Goal: Navigation & Orientation: Find specific page/section

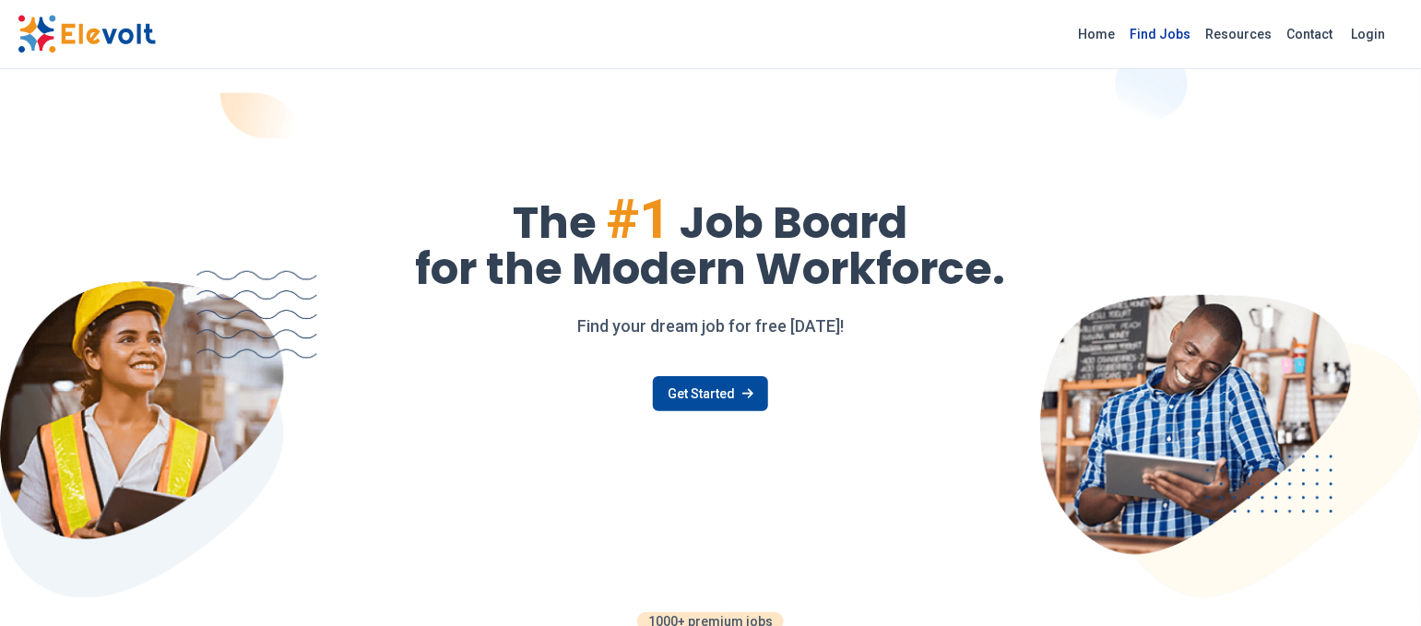
click at [1174, 27] on link "Find Jobs" at bounding box center [1161, 34] width 76 height 30
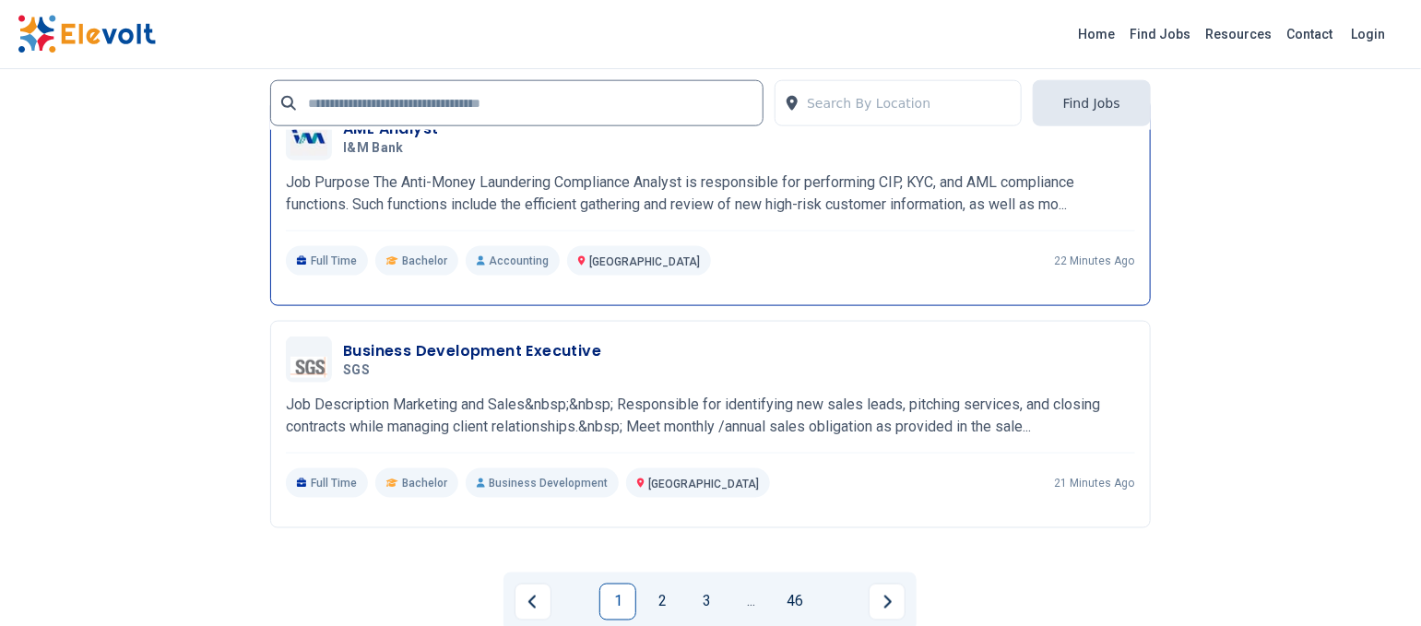
scroll to position [4058, 0]
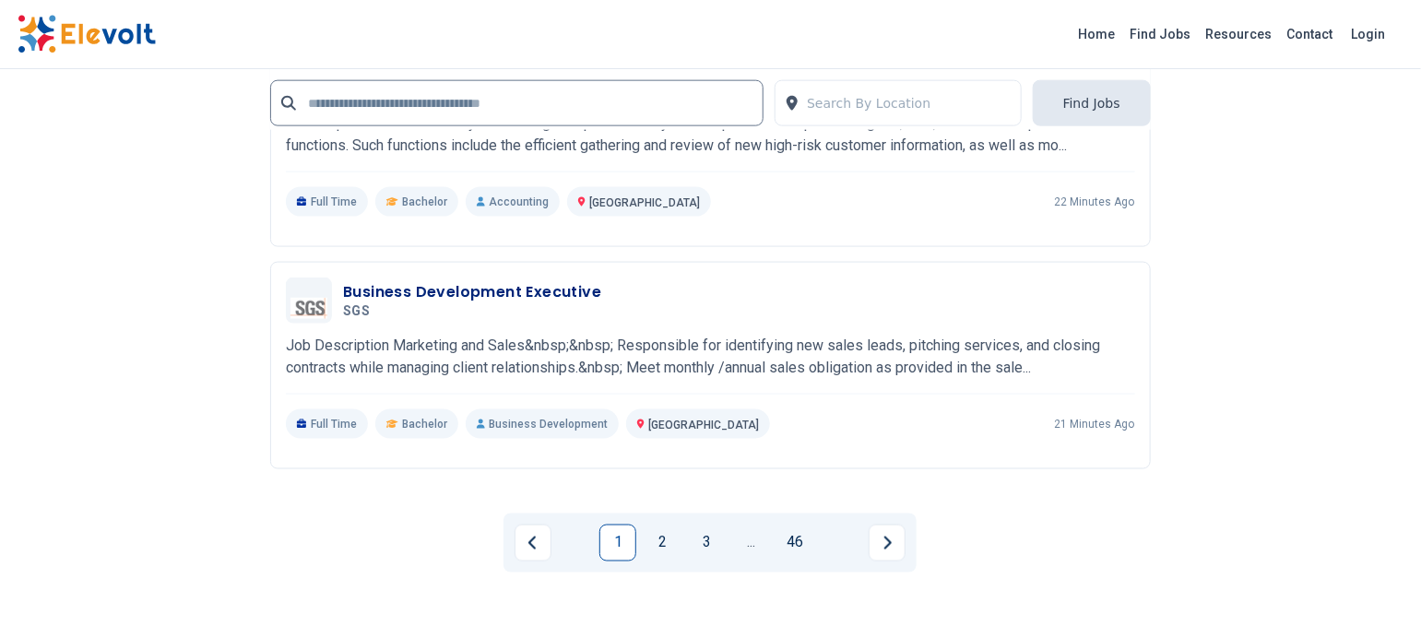
click at [637, 538] on li "1" at bounding box center [622, 543] width 44 height 37
click at [656, 544] on link "2" at bounding box center [662, 543] width 37 height 37
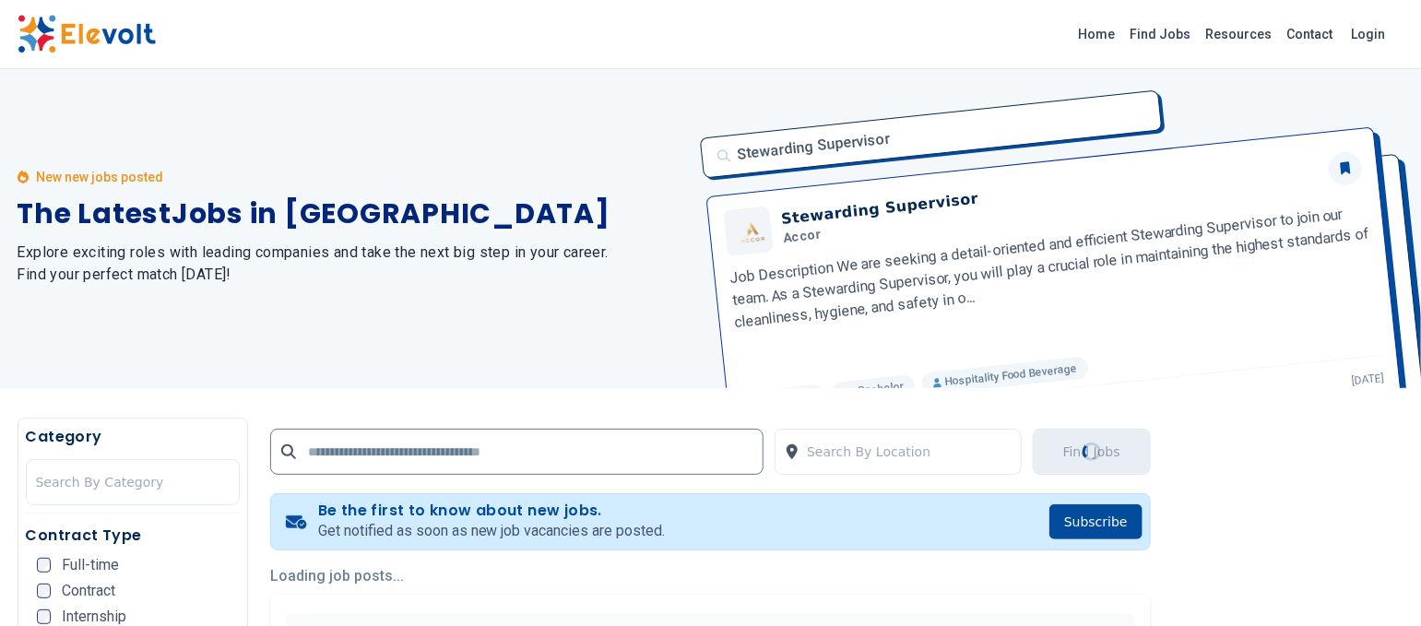
scroll to position [0, 0]
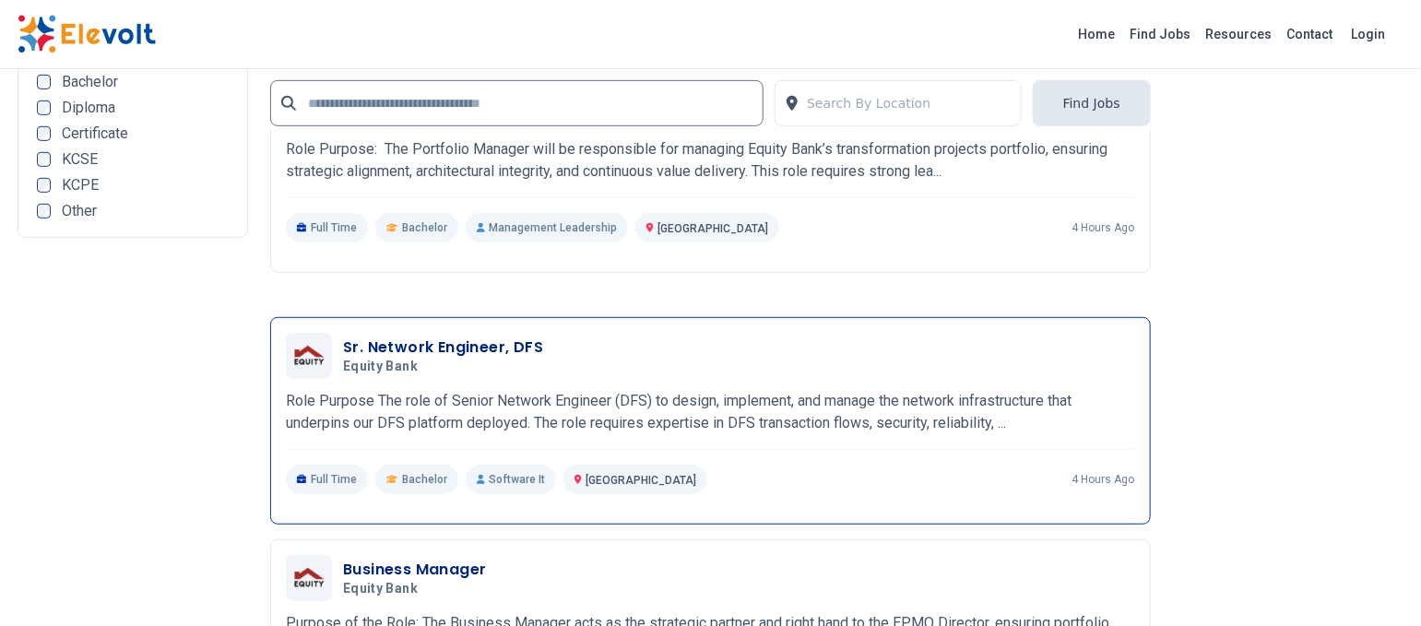
scroll to position [3812, 0]
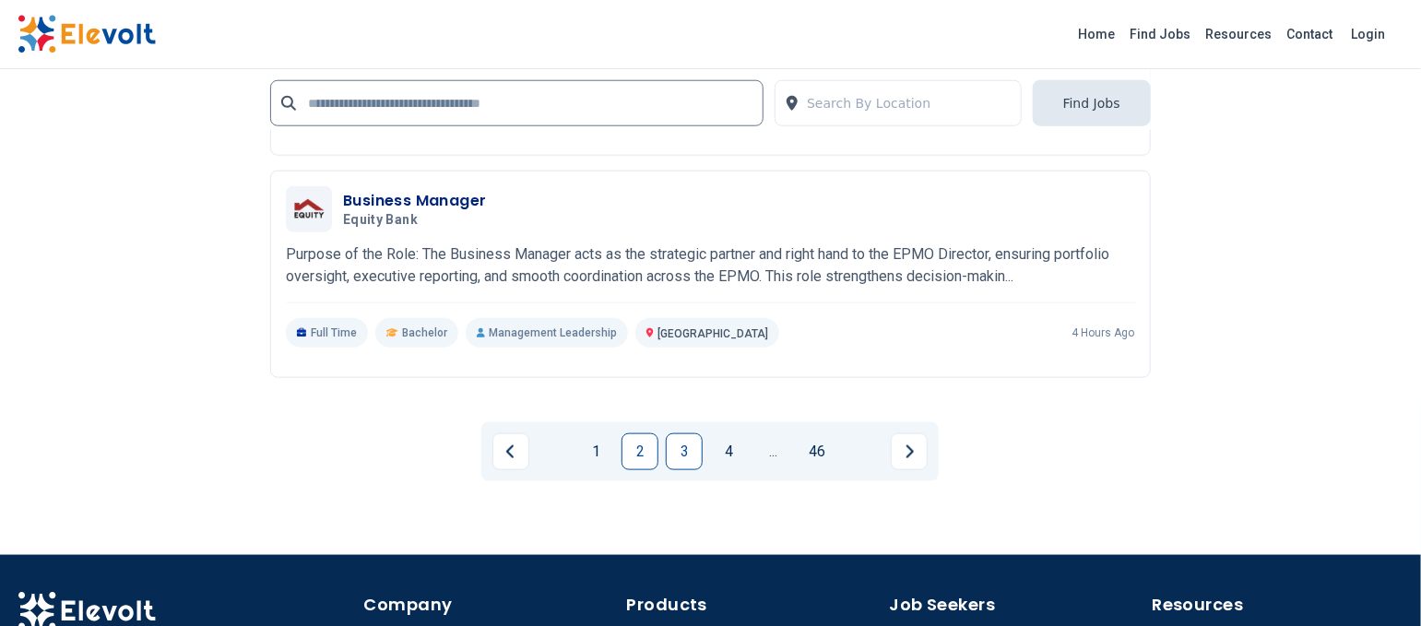
click at [690, 454] on link "3" at bounding box center [684, 452] width 37 height 37
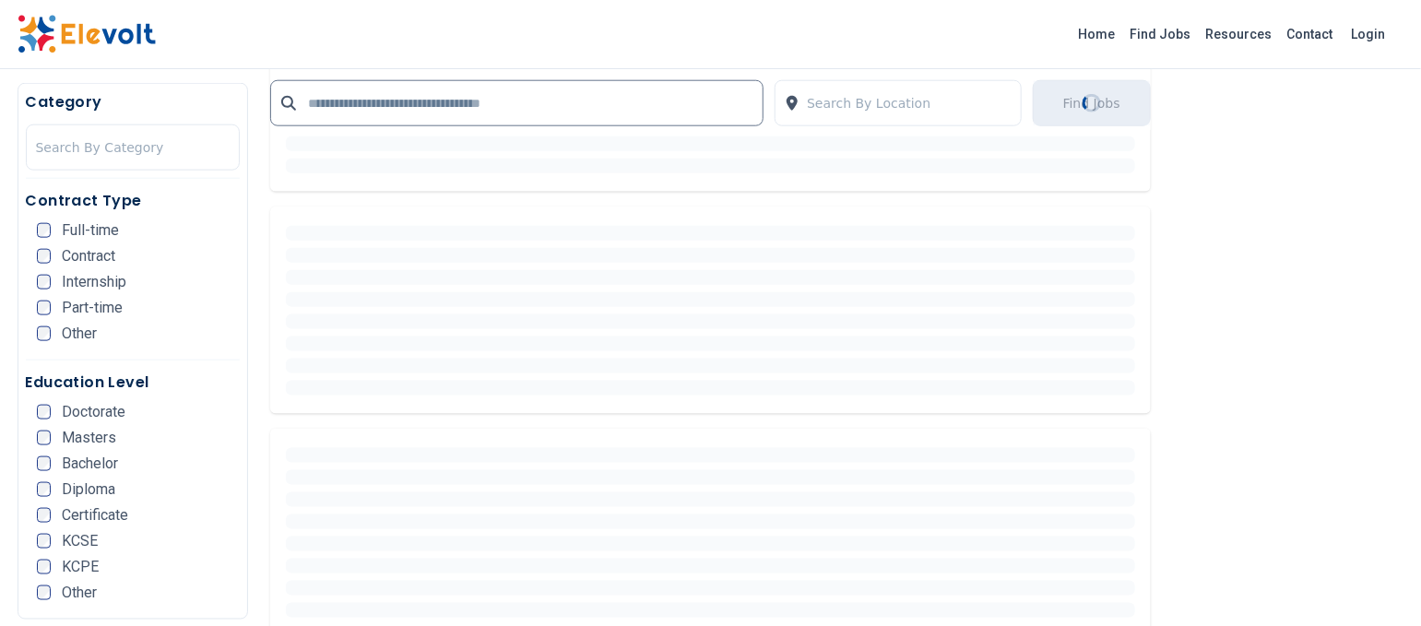
scroll to position [0, 0]
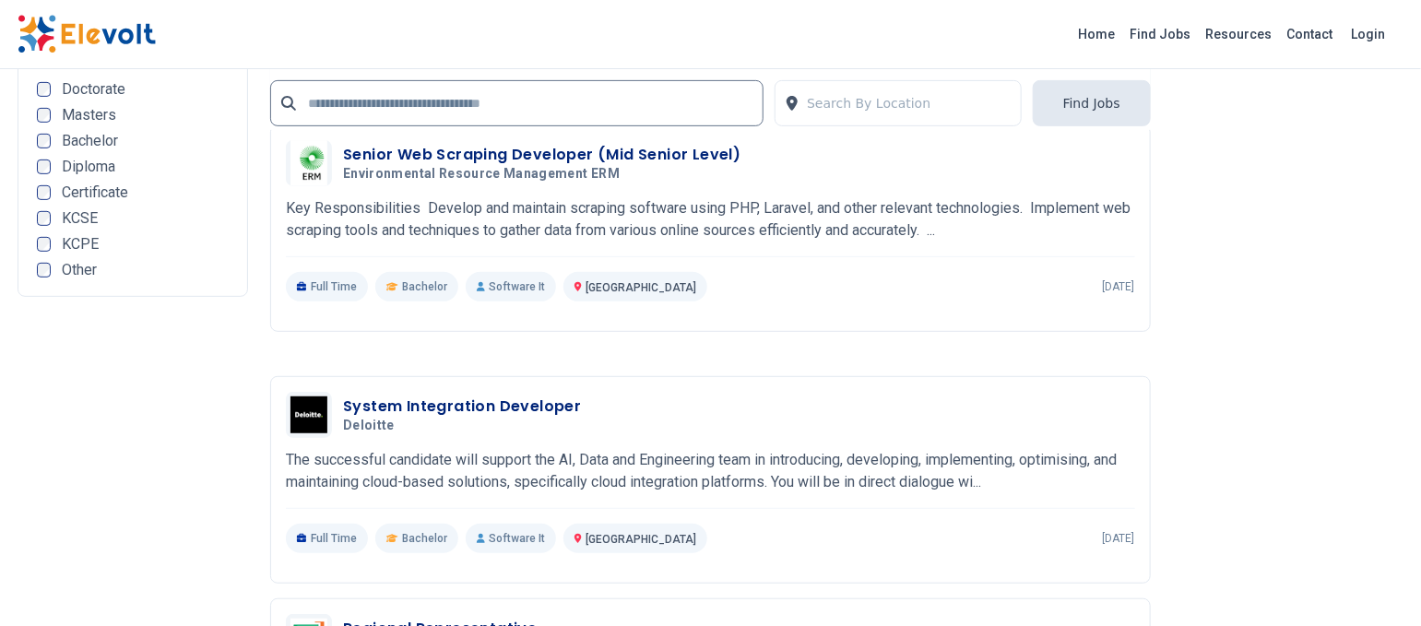
scroll to position [3443, 0]
